Goal: Information Seeking & Learning: Learn about a topic

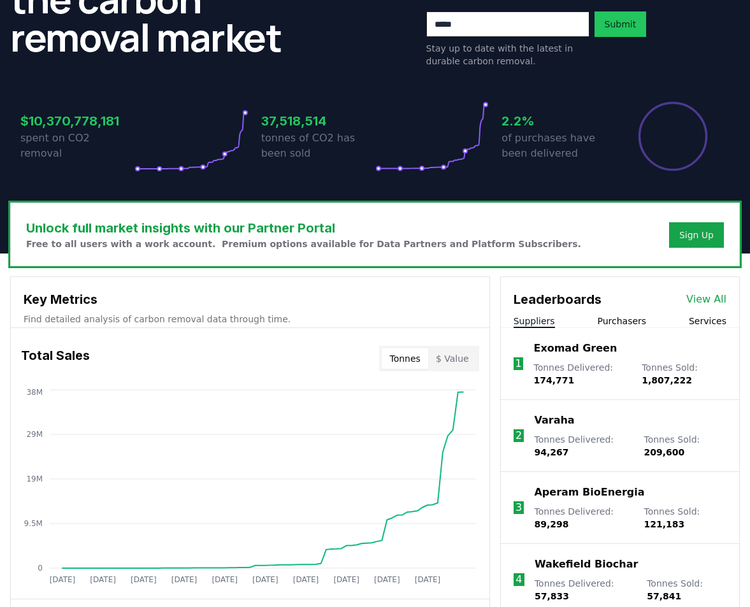
scroll to position [255, 0]
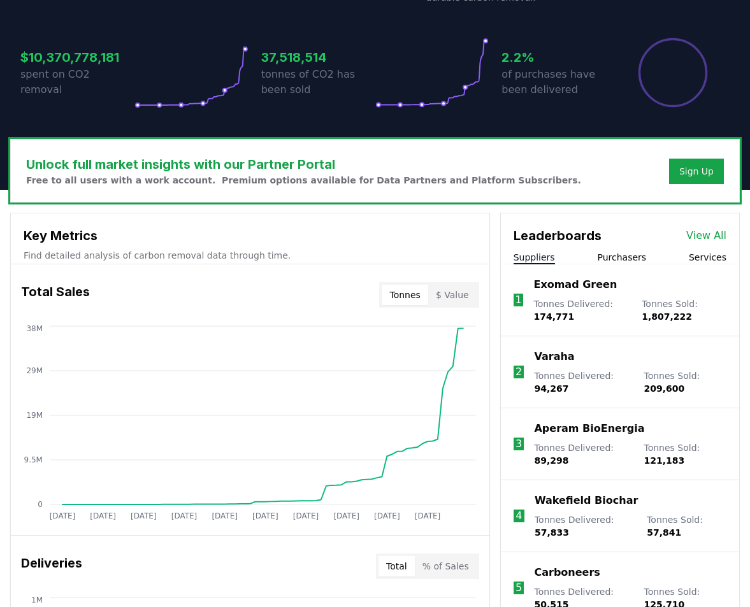
click at [622, 254] on button "Purchasers" at bounding box center [621, 257] width 49 height 13
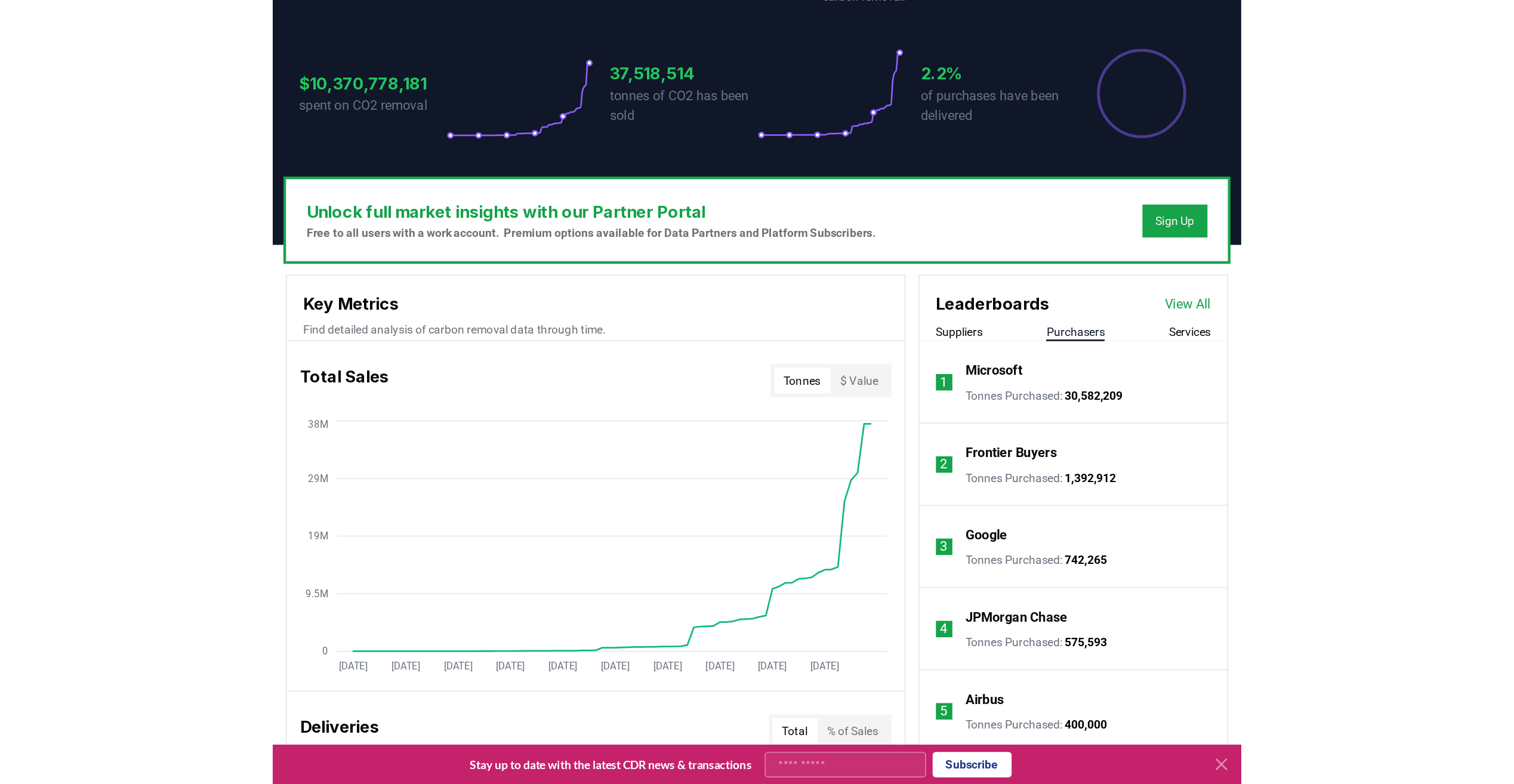
scroll to position [298, 0]
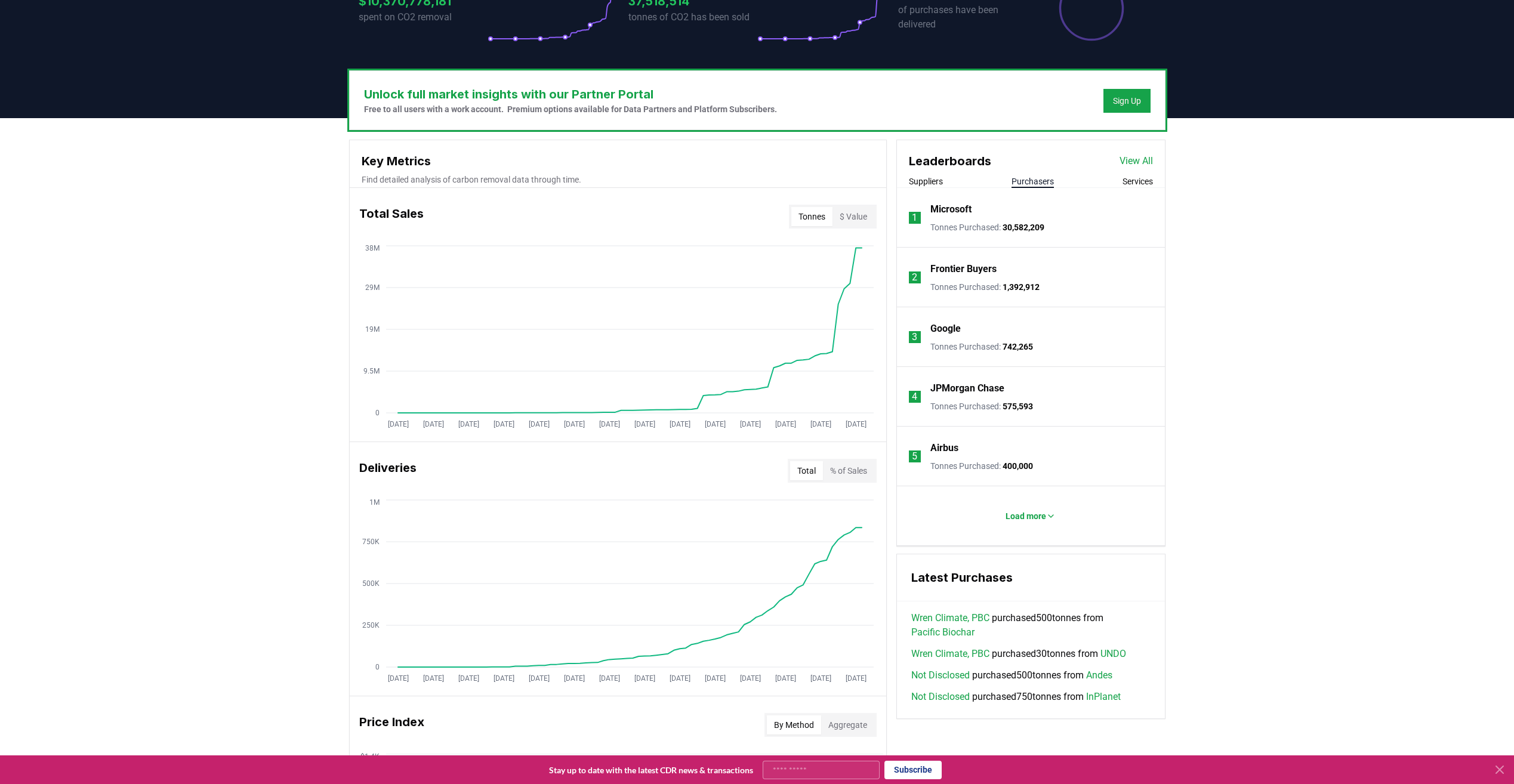
click at [702, 158] on link "View All" at bounding box center [1136, 160] width 34 height 14
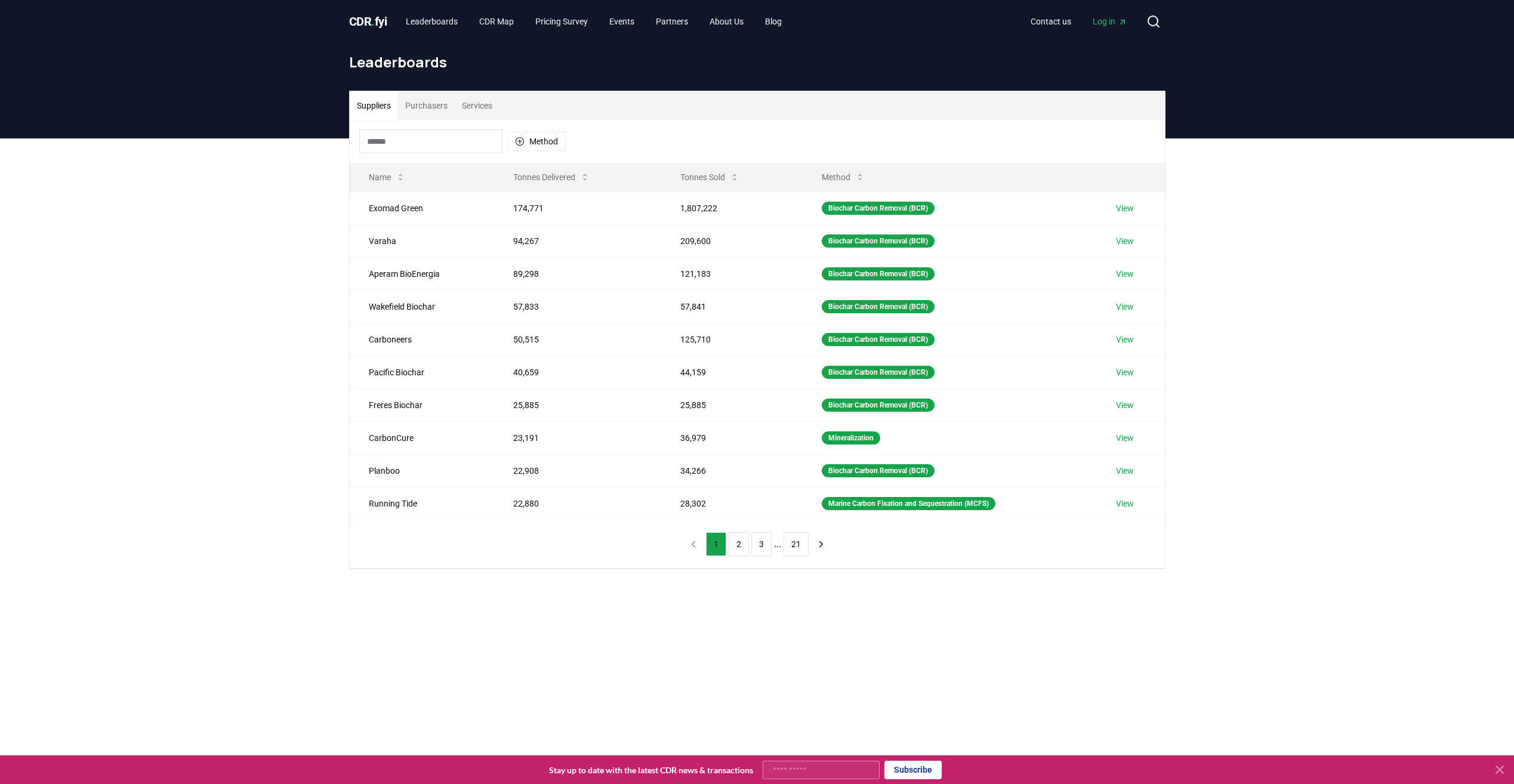
click at [433, 106] on button "Purchasers" at bounding box center [426, 105] width 57 height 29
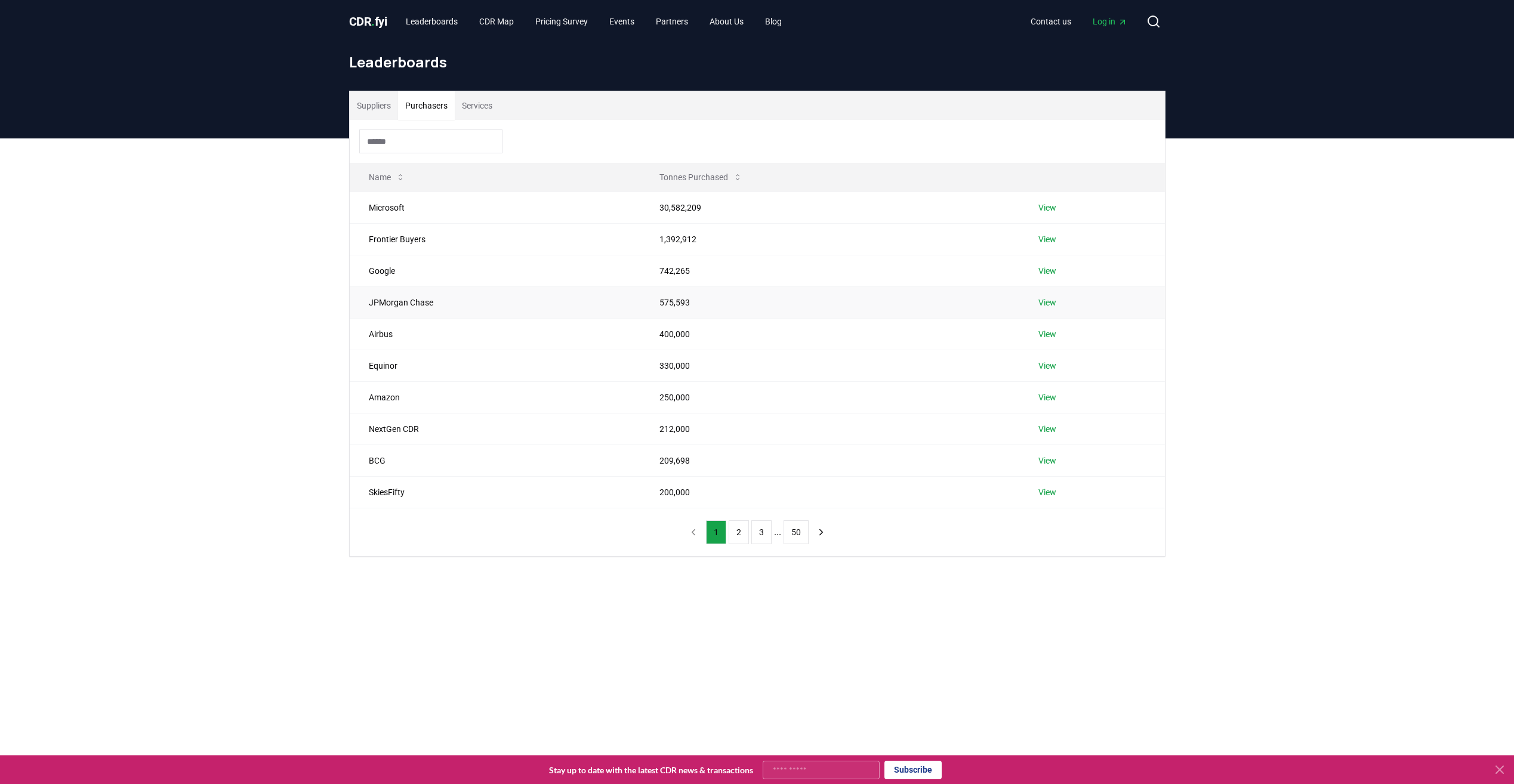
click at [415, 303] on td "JPMorgan Chase" at bounding box center [495, 303] width 291 height 32
click at [1042, 308] on link "View" at bounding box center [1046, 303] width 18 height 12
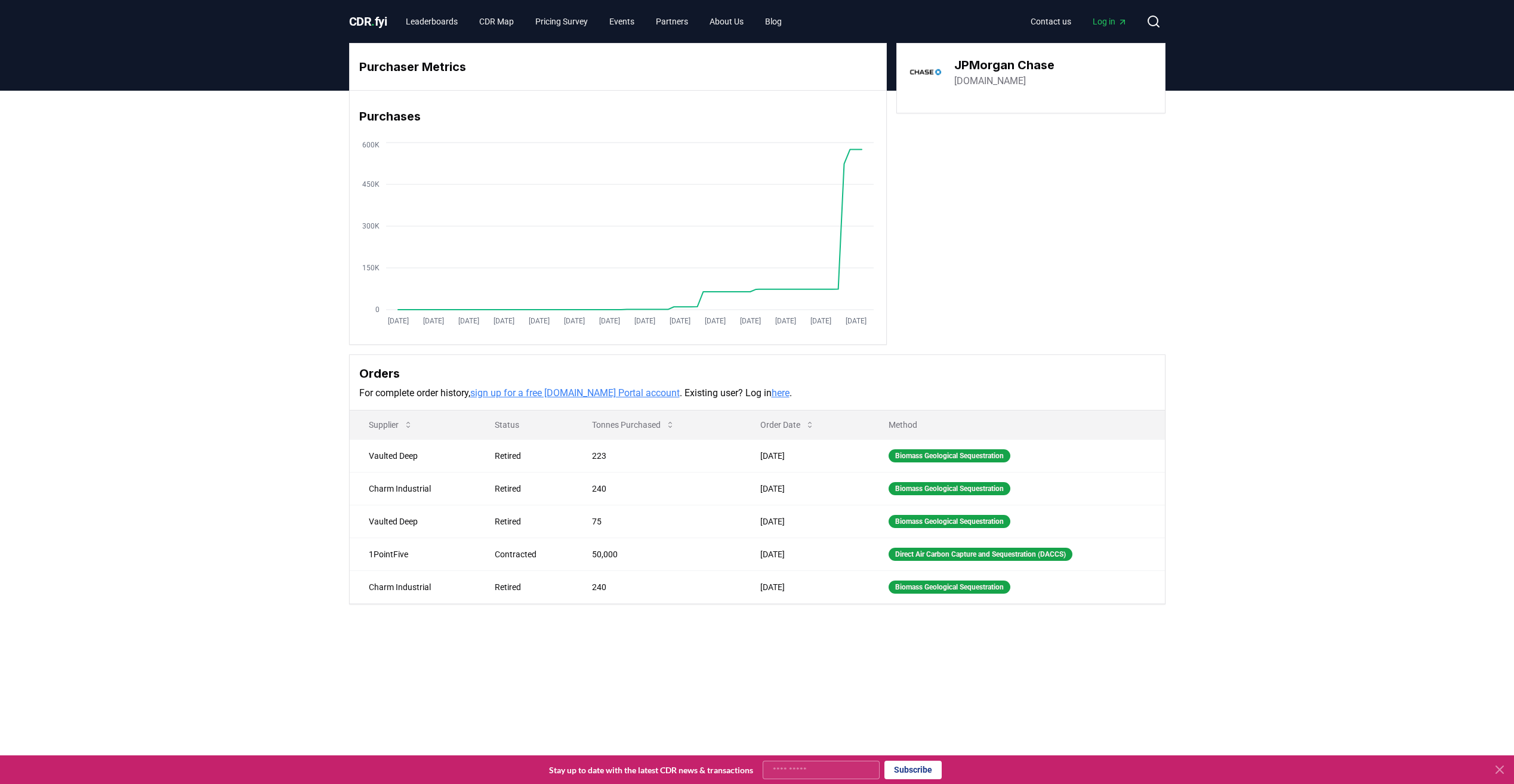
click at [772, 392] on link "here" at bounding box center [780, 392] width 18 height 11
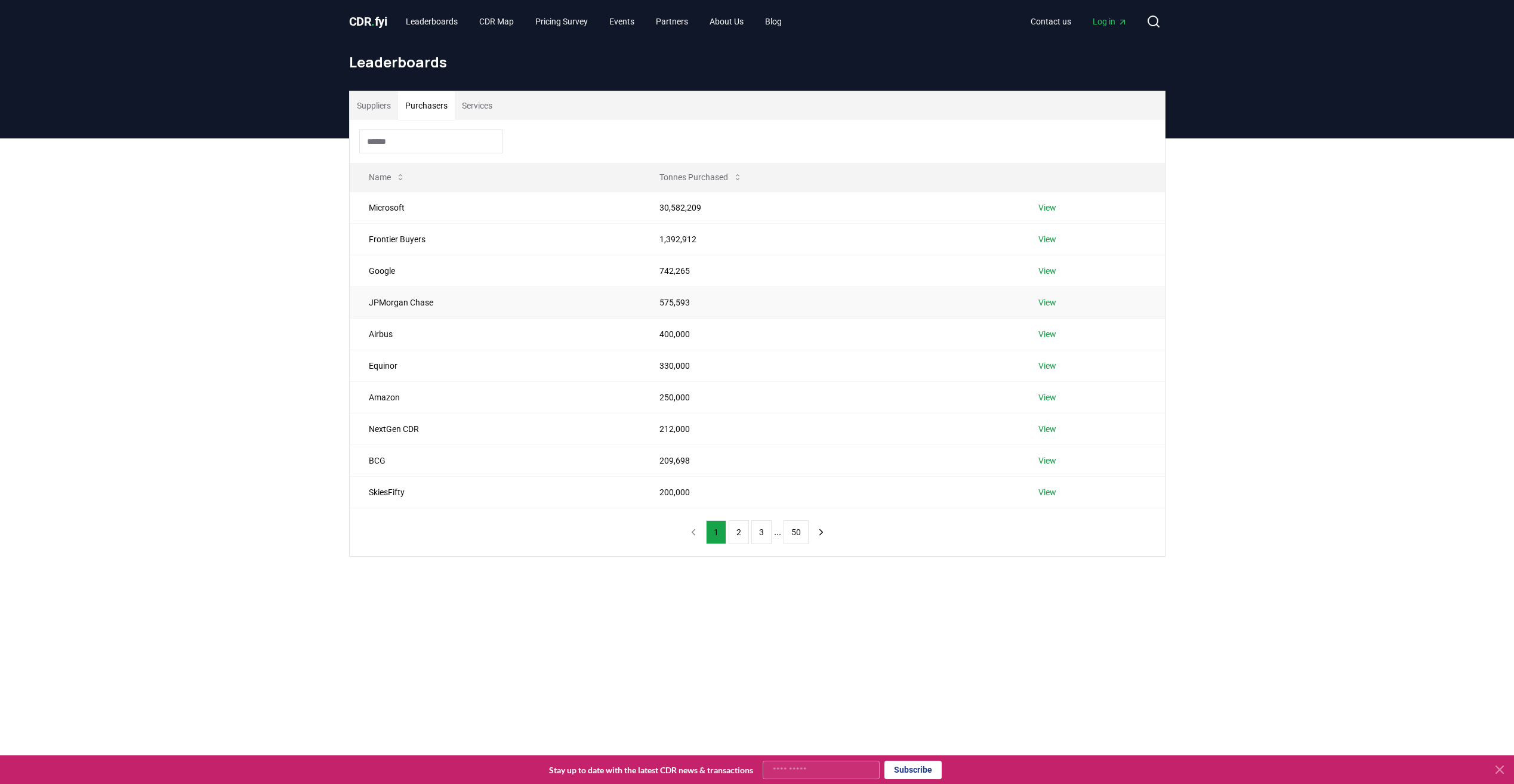
click at [1042, 298] on link "View" at bounding box center [1046, 303] width 18 height 12
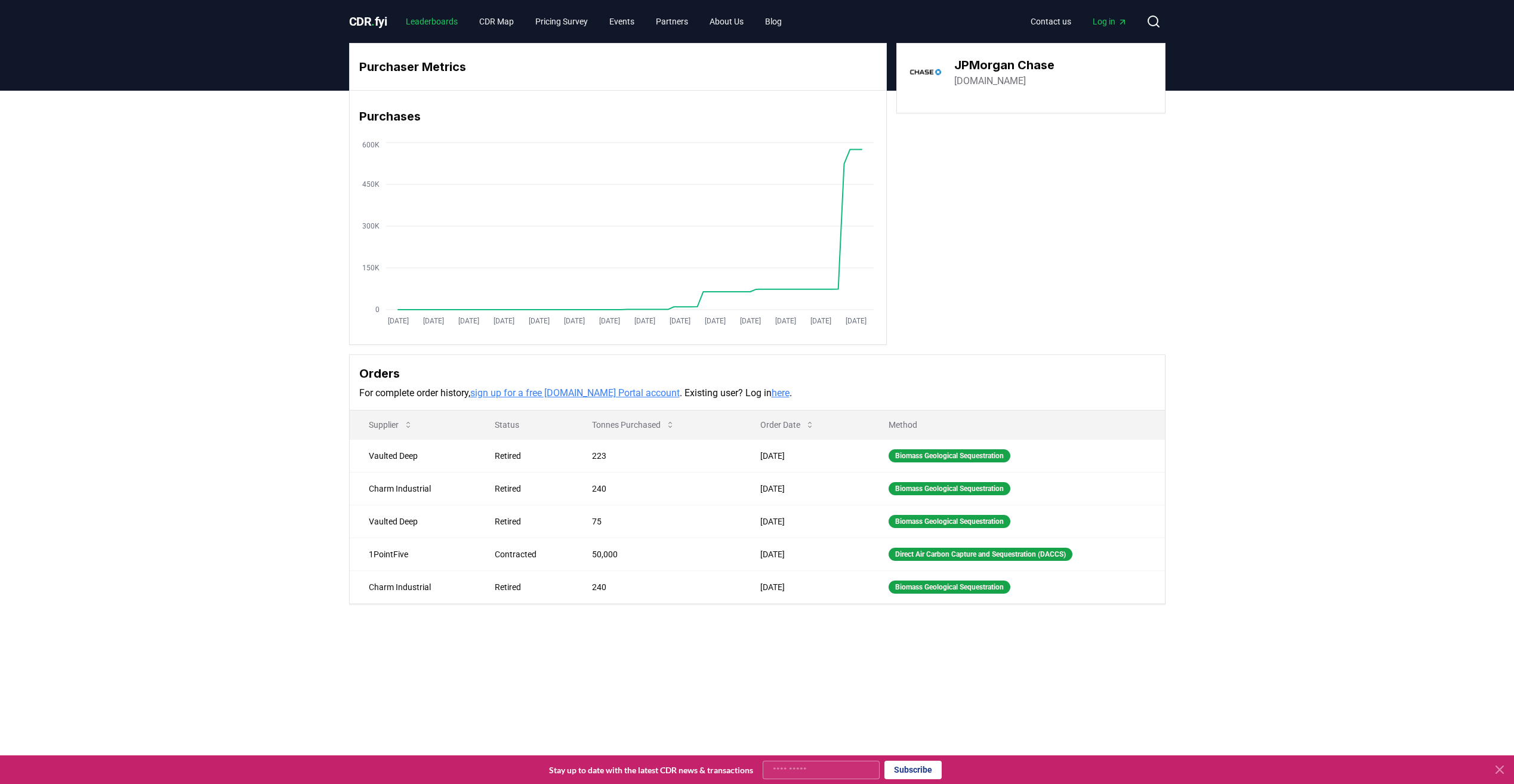
click at [417, 18] on link "Leaderboards" at bounding box center [432, 21] width 71 height 22
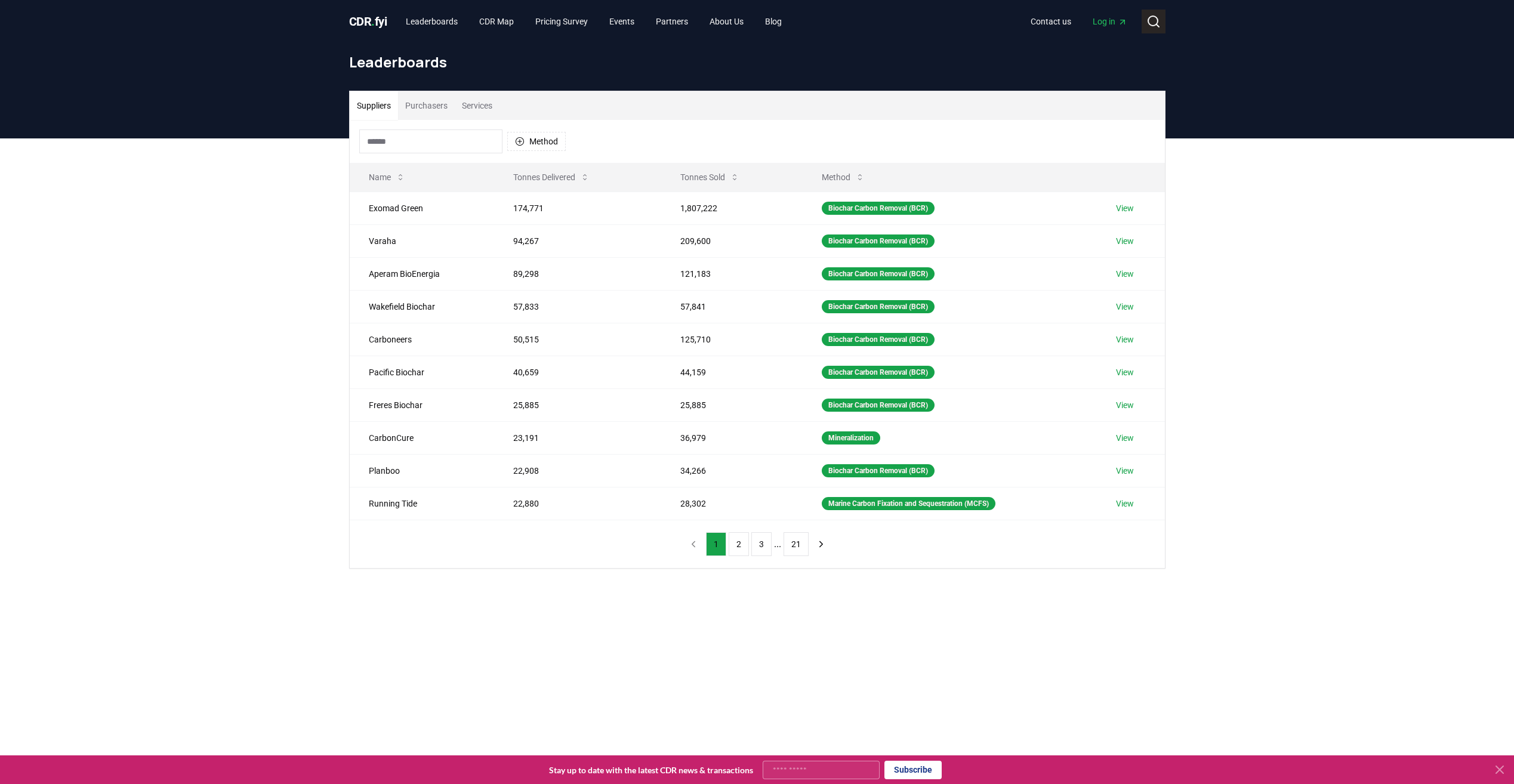
click at [1152, 19] on icon at bounding box center [1152, 21] width 14 height 14
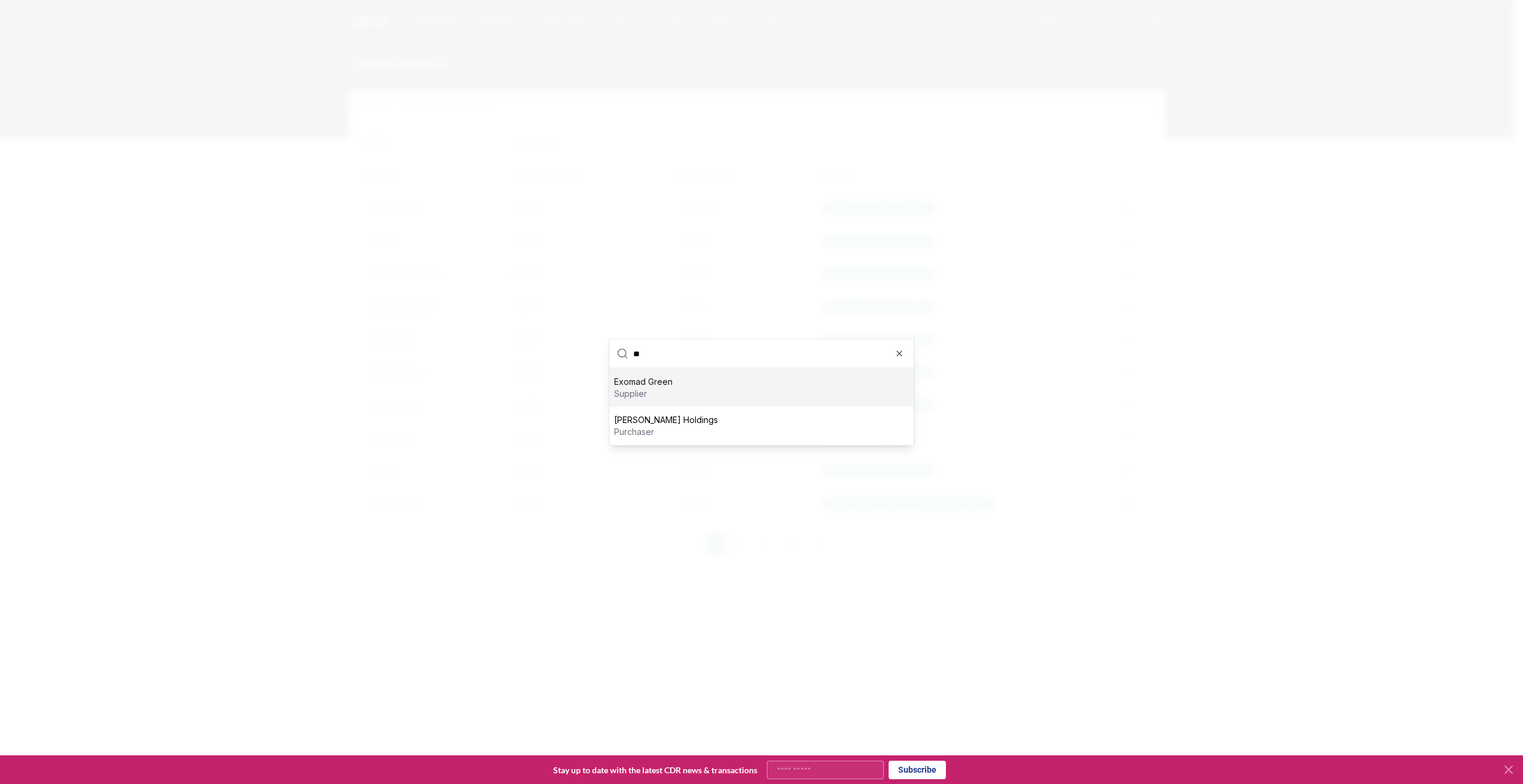
type input "*"
type input "*****"
click at [726, 400] on div "CO280 supplier" at bounding box center [761, 407] width 305 height 38
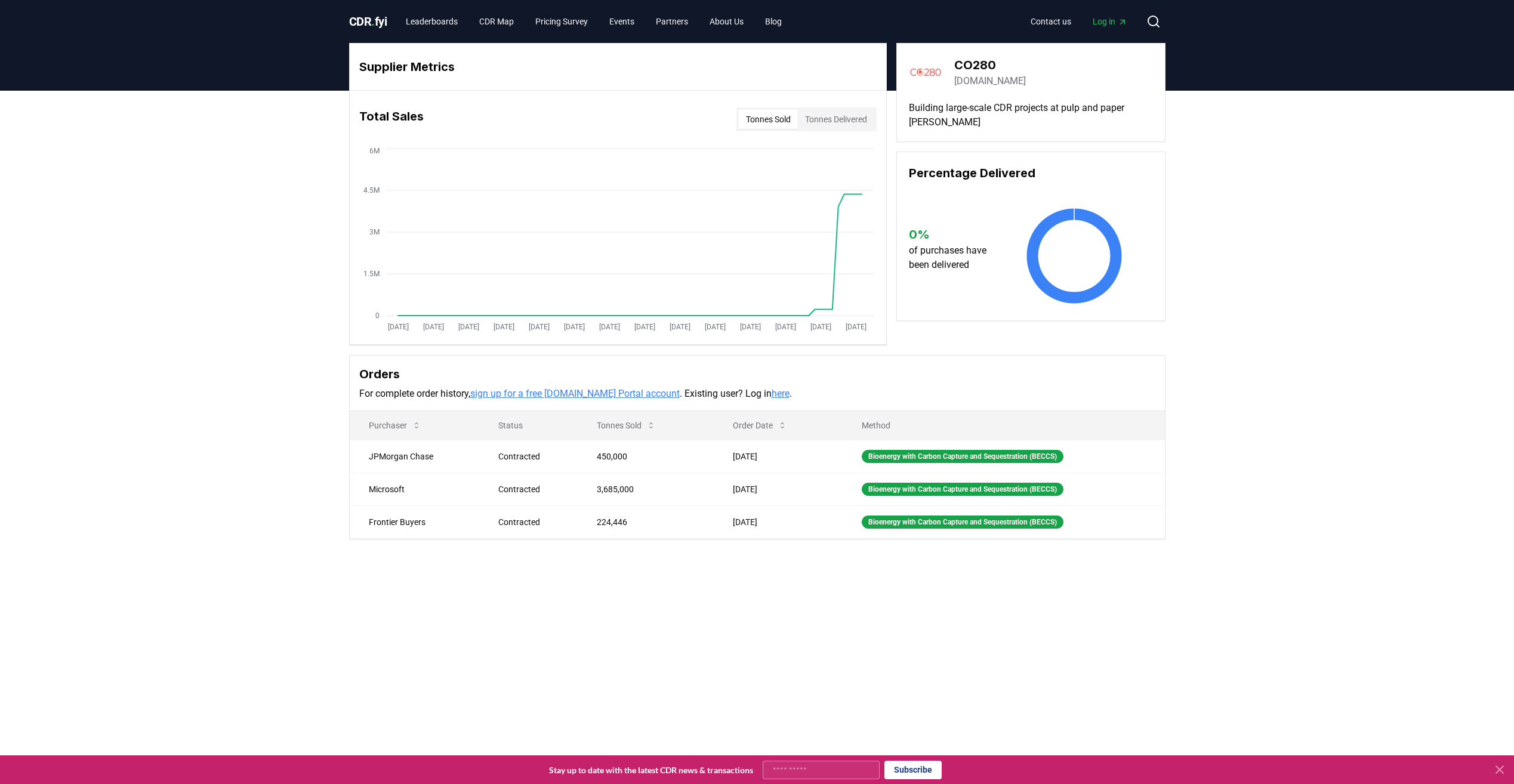
drag, startPoint x: 816, startPoint y: 665, endPoint x: 792, endPoint y: 615, distance: 55.5
click at [812, 656] on main "Supplier Metrics Total Sales Tonnes Sold Tonnes Delivered Jan 2019 Jul 2019 Jan…" at bounding box center [757, 482] width 1514 height 784
click at [449, 22] on link "Leaderboards" at bounding box center [432, 21] width 71 height 22
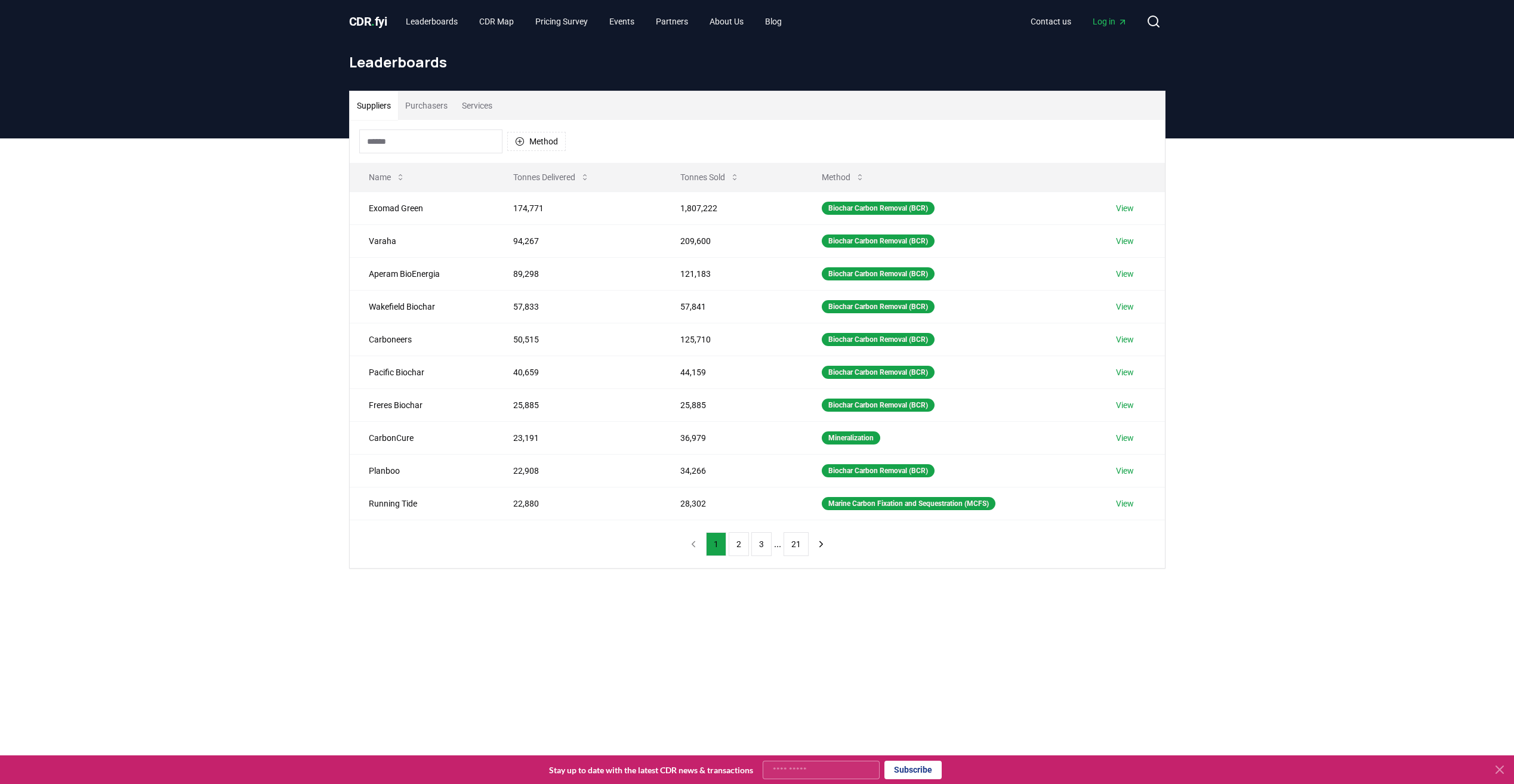
click at [423, 108] on button "Purchasers" at bounding box center [426, 105] width 57 height 29
click at [417, 102] on button "Purchasers" at bounding box center [426, 105] width 57 height 29
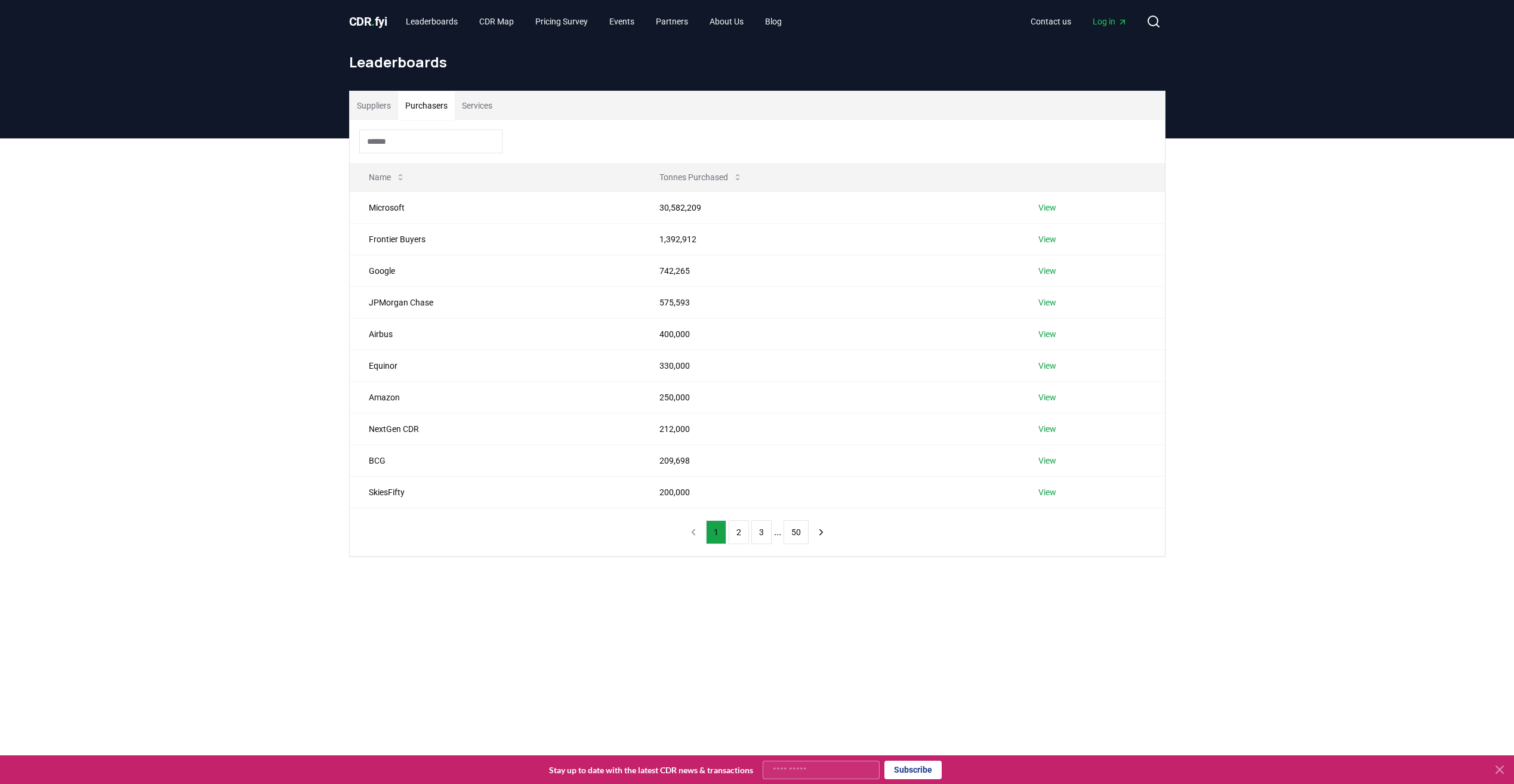
click at [433, 640] on main "Suppliers Purchasers Services Name Tonnes Purchased Microsoft 30,582,209 View F…" at bounding box center [757, 530] width 1514 height 784
click at [1043, 303] on link "View" at bounding box center [1046, 303] width 18 height 12
click at [1092, 23] on span "Log in" at bounding box center [1109, 22] width 35 height 12
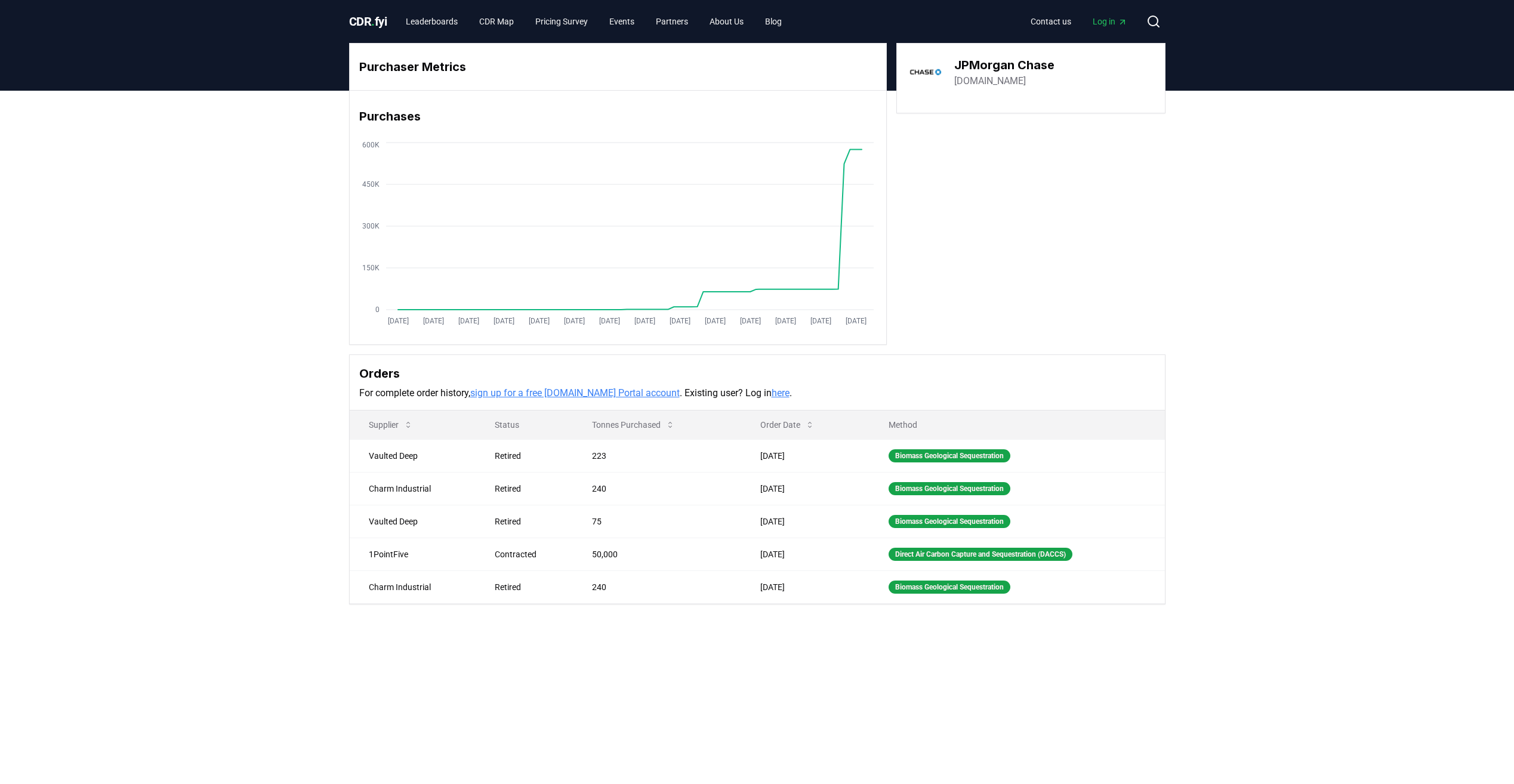
click at [148, 415] on div "Purchaser Metrics Purchases Jan 2019 Jul 2019 Jan 2020 Jul 2020 Jan 2021 Jul 20…" at bounding box center [757, 371] width 1514 height 561
